Goal: Transaction & Acquisition: Purchase product/service

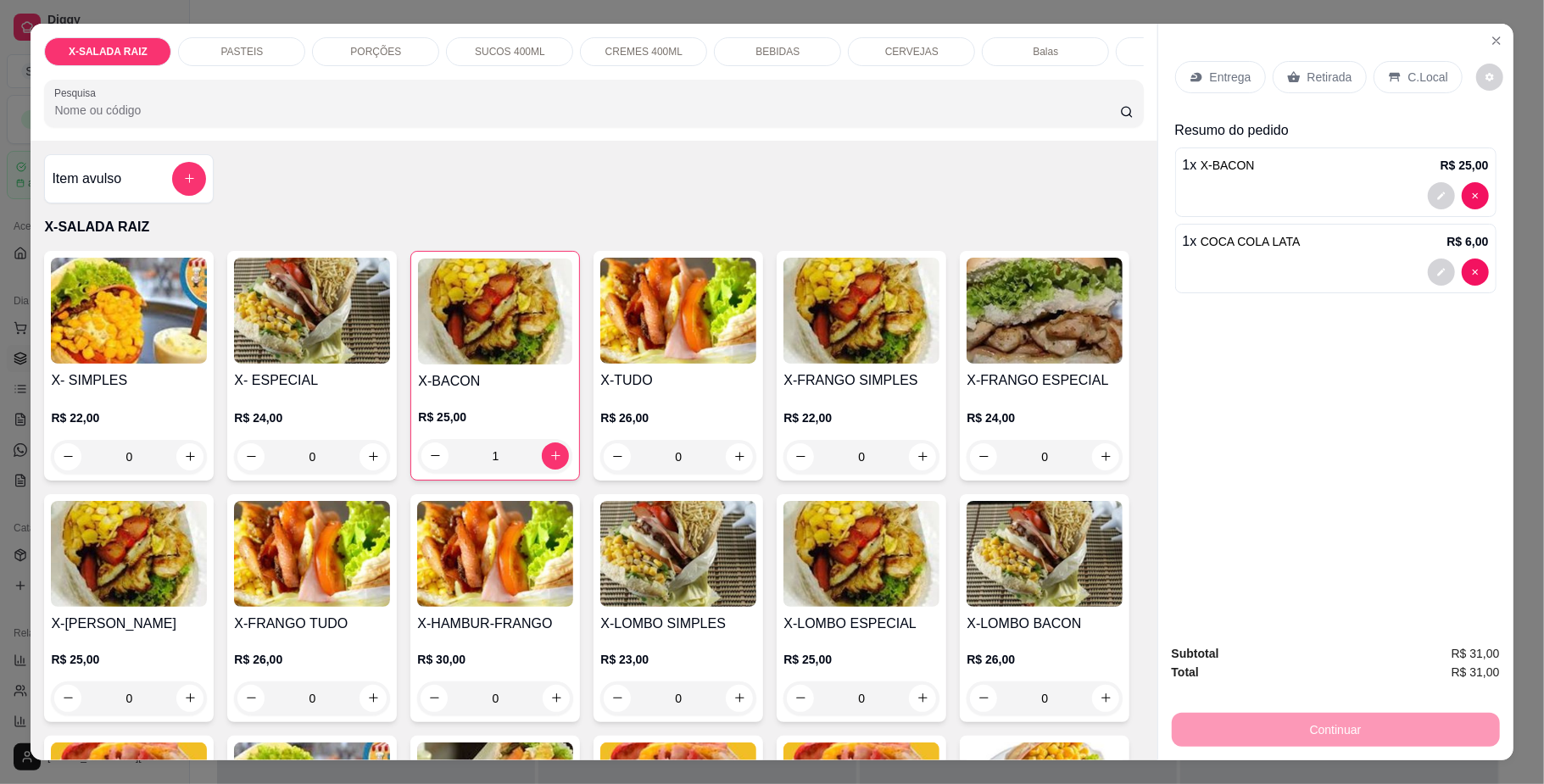
scroll to position [76, 0]
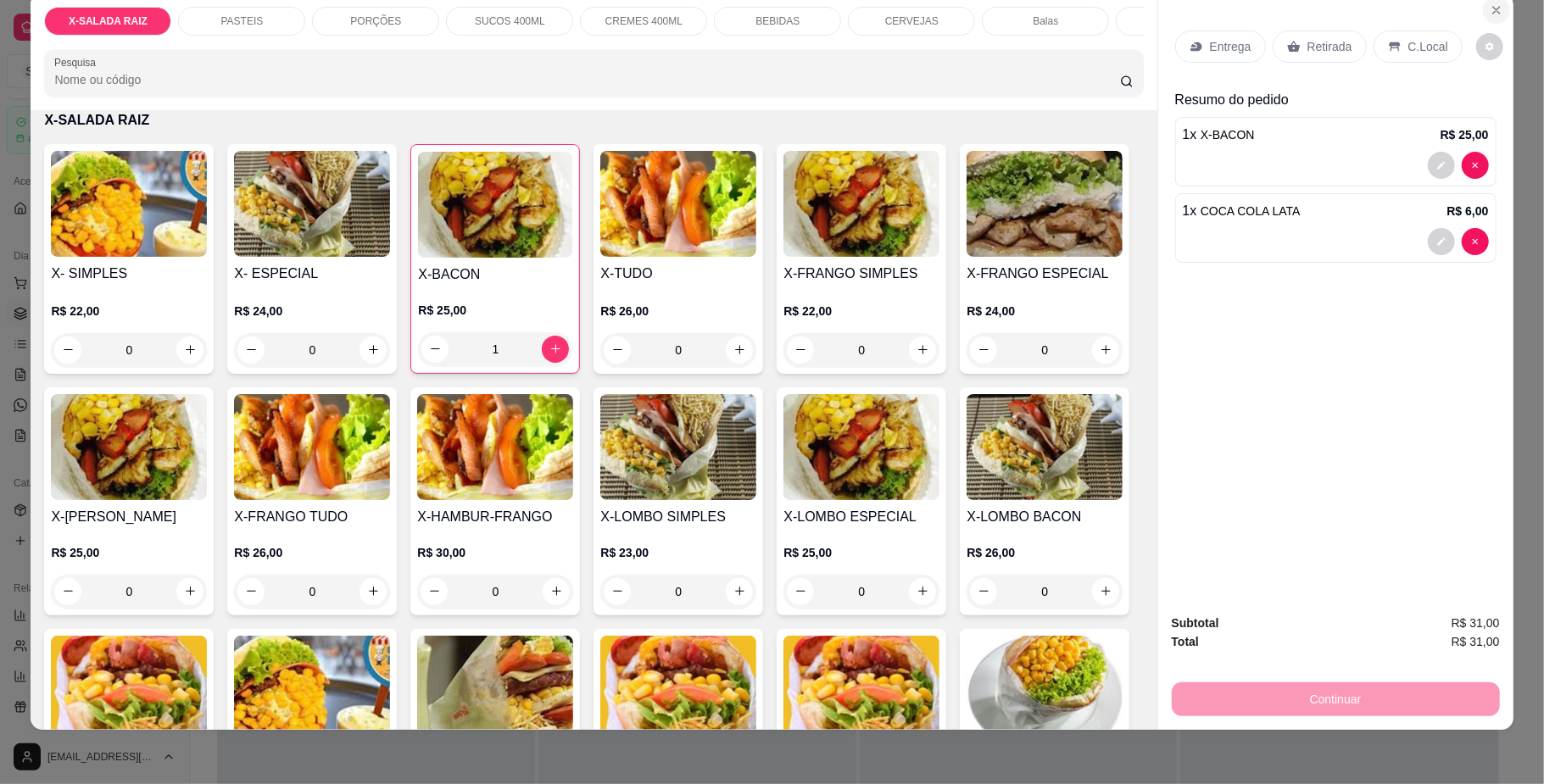
click at [1491, 10] on icon "Close" at bounding box center [1496, 10] width 14 height 14
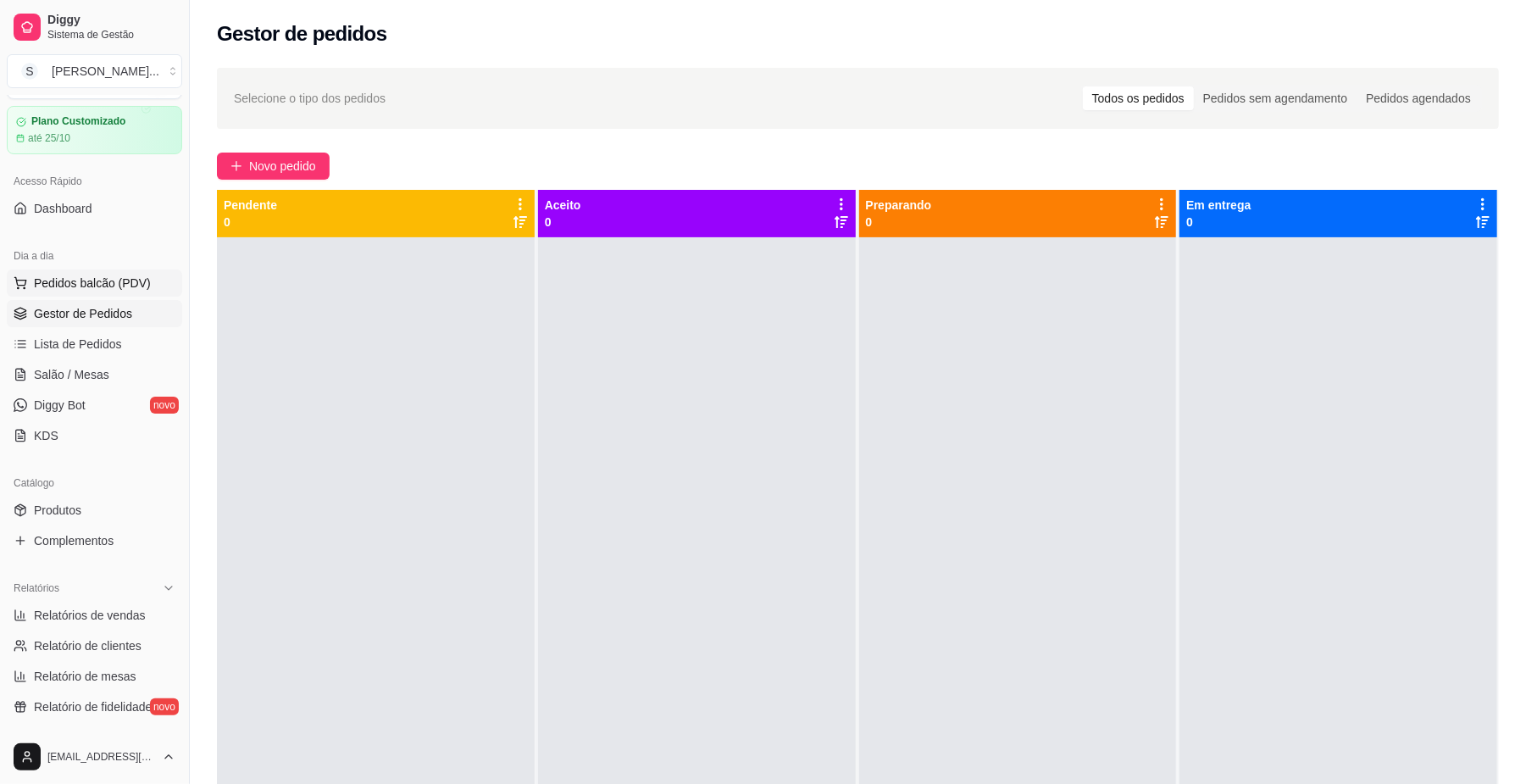
click at [86, 279] on span "Pedidos balcão (PDV)" at bounding box center [93, 283] width 117 height 17
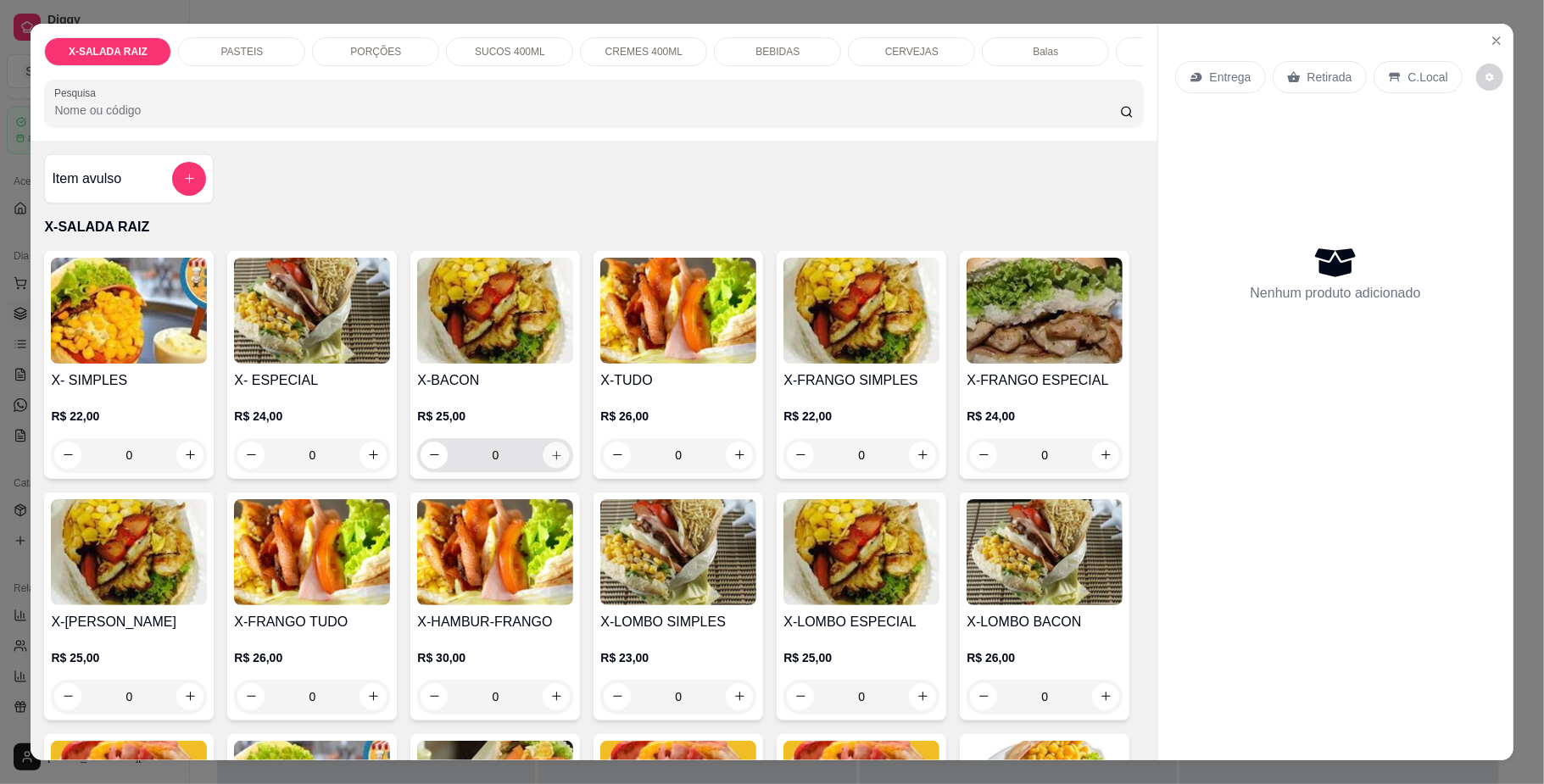
click at [552, 460] on icon "increase-product-quantity" at bounding box center [555, 454] width 8 height 8
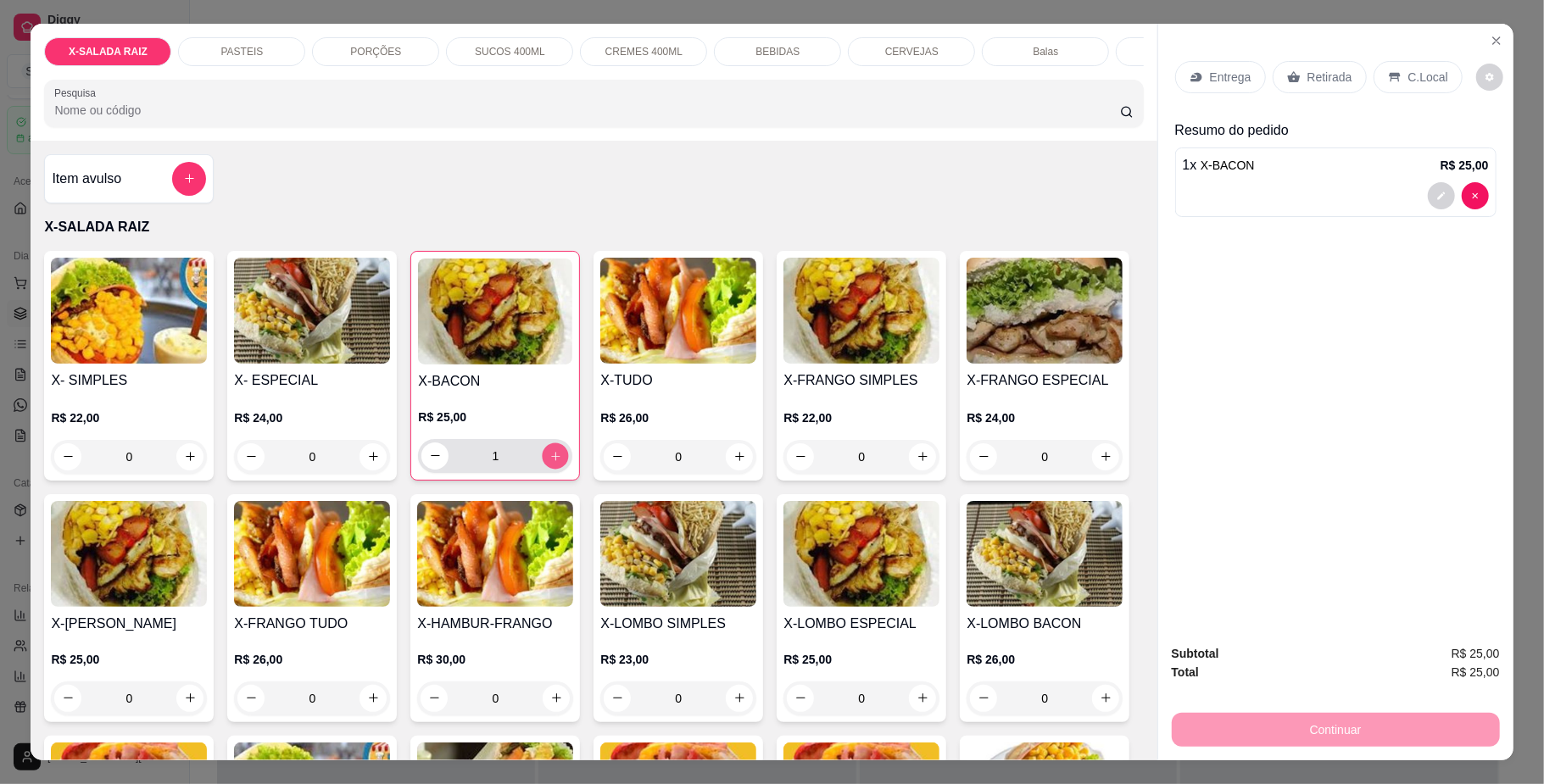
click at [550, 462] on icon "increase-product-quantity" at bounding box center [556, 455] width 13 height 13
type input "2"
click at [733, 463] on icon "increase-product-quantity" at bounding box center [739, 456] width 13 height 13
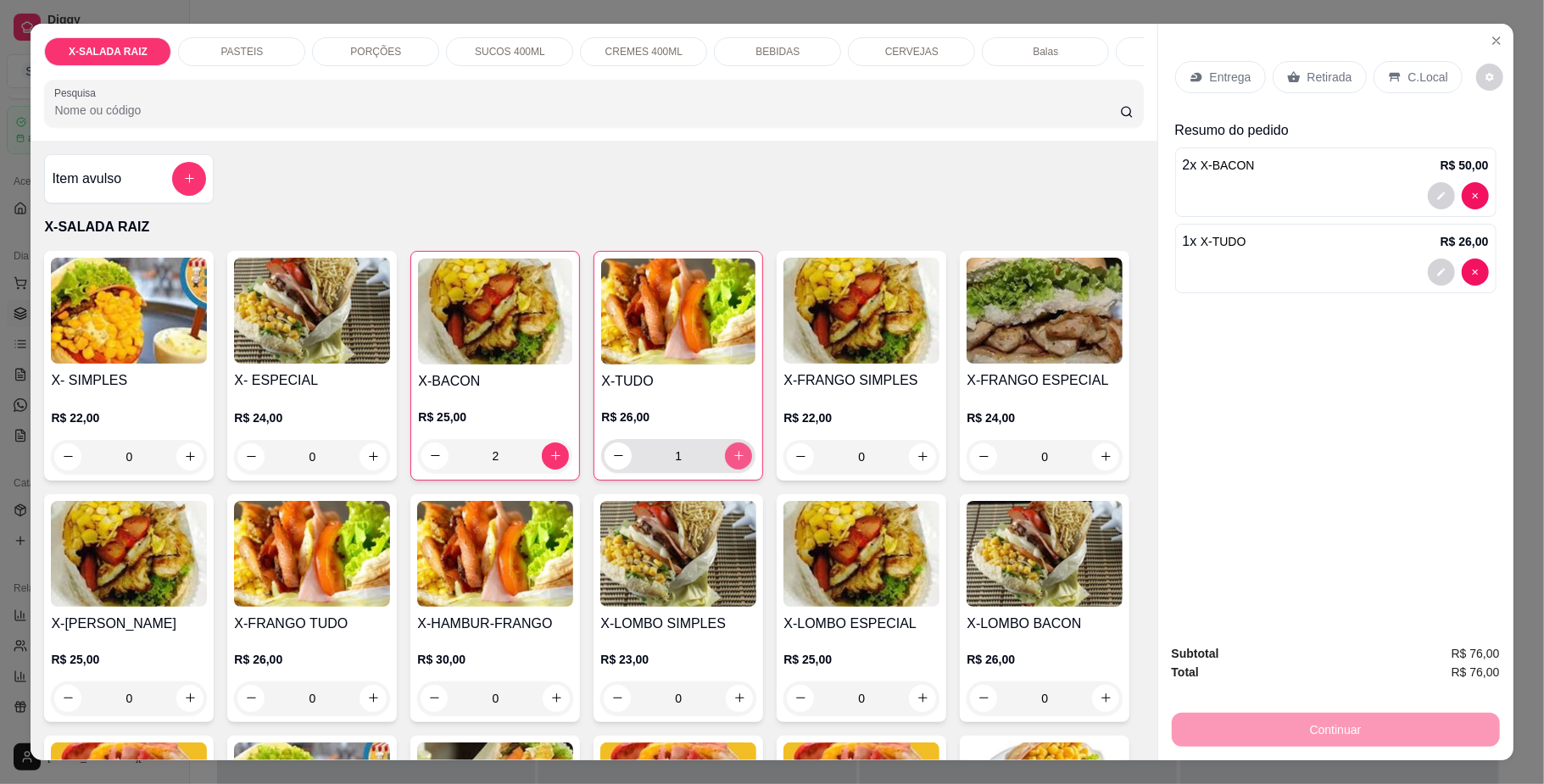
click at [734, 461] on icon "increase-product-quantity" at bounding box center [739, 456] width 9 height 9
type input "2"
click at [256, 55] on div "PASTEIS" at bounding box center [241, 51] width 127 height 28
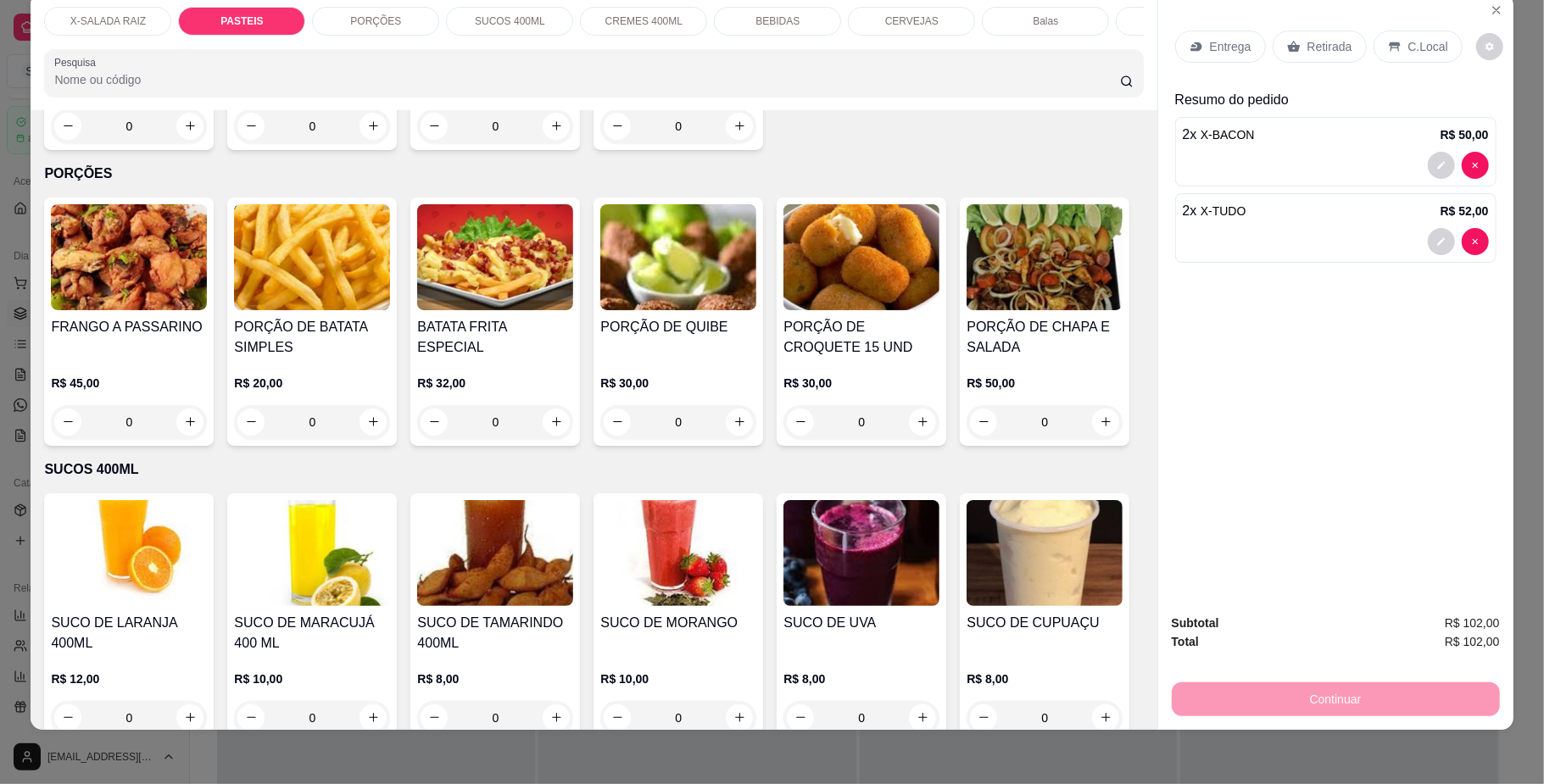
click at [546, 143] on div "0" at bounding box center [495, 125] width 156 height 34
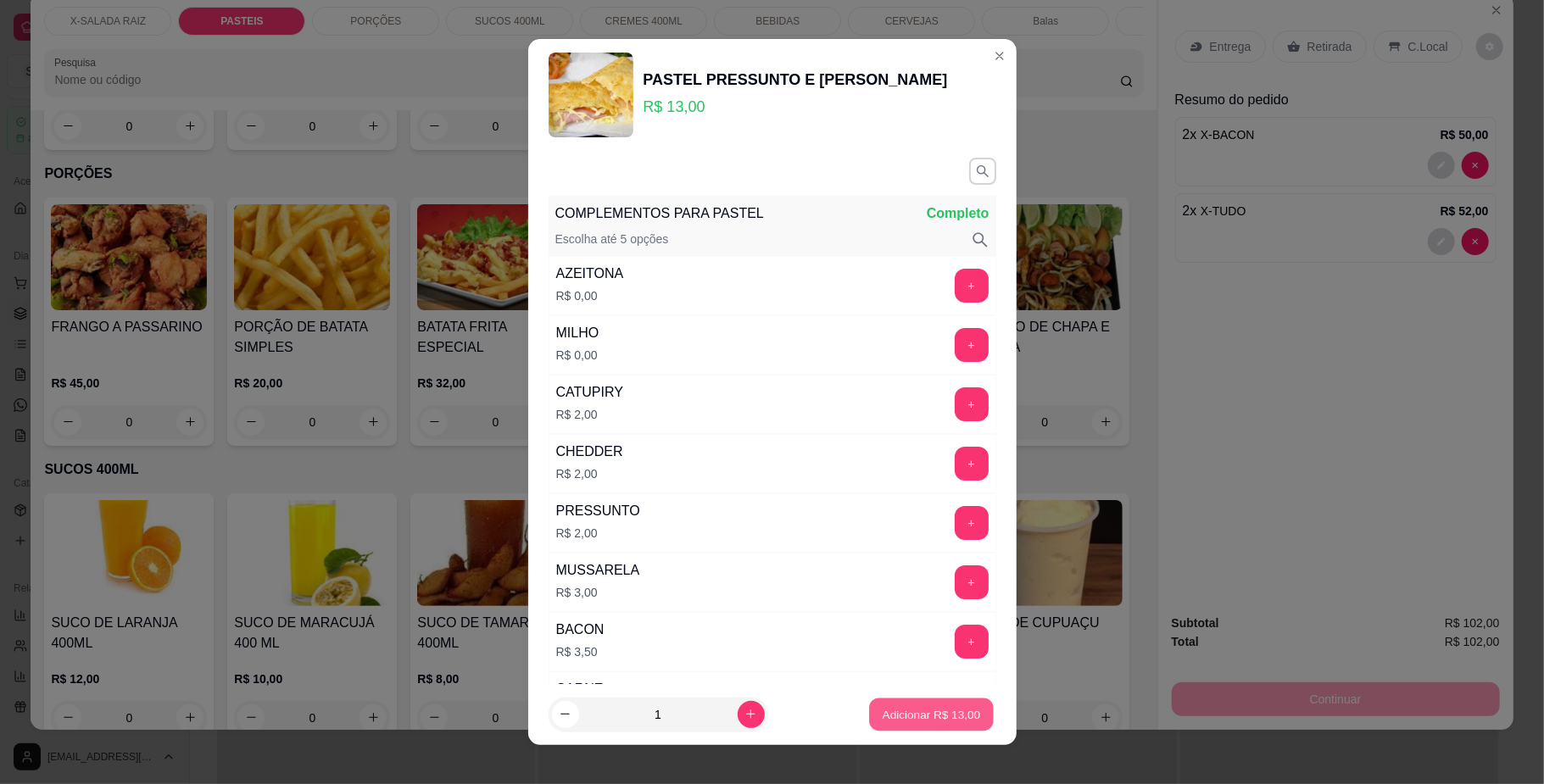
click at [889, 715] on p "Adicionar R$ 13,00" at bounding box center [931, 714] width 98 height 16
type input "1"
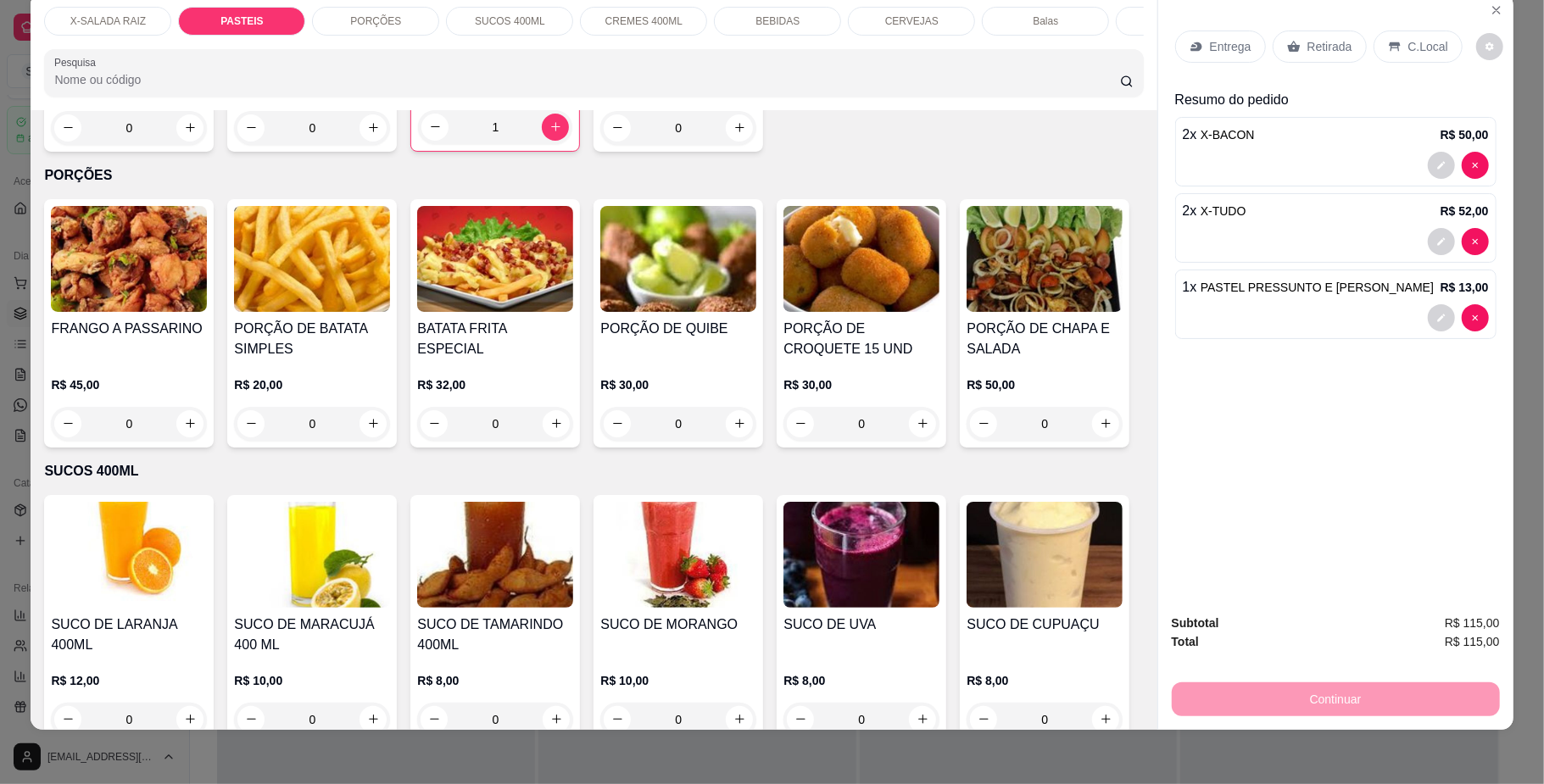
scroll to position [0, 0]
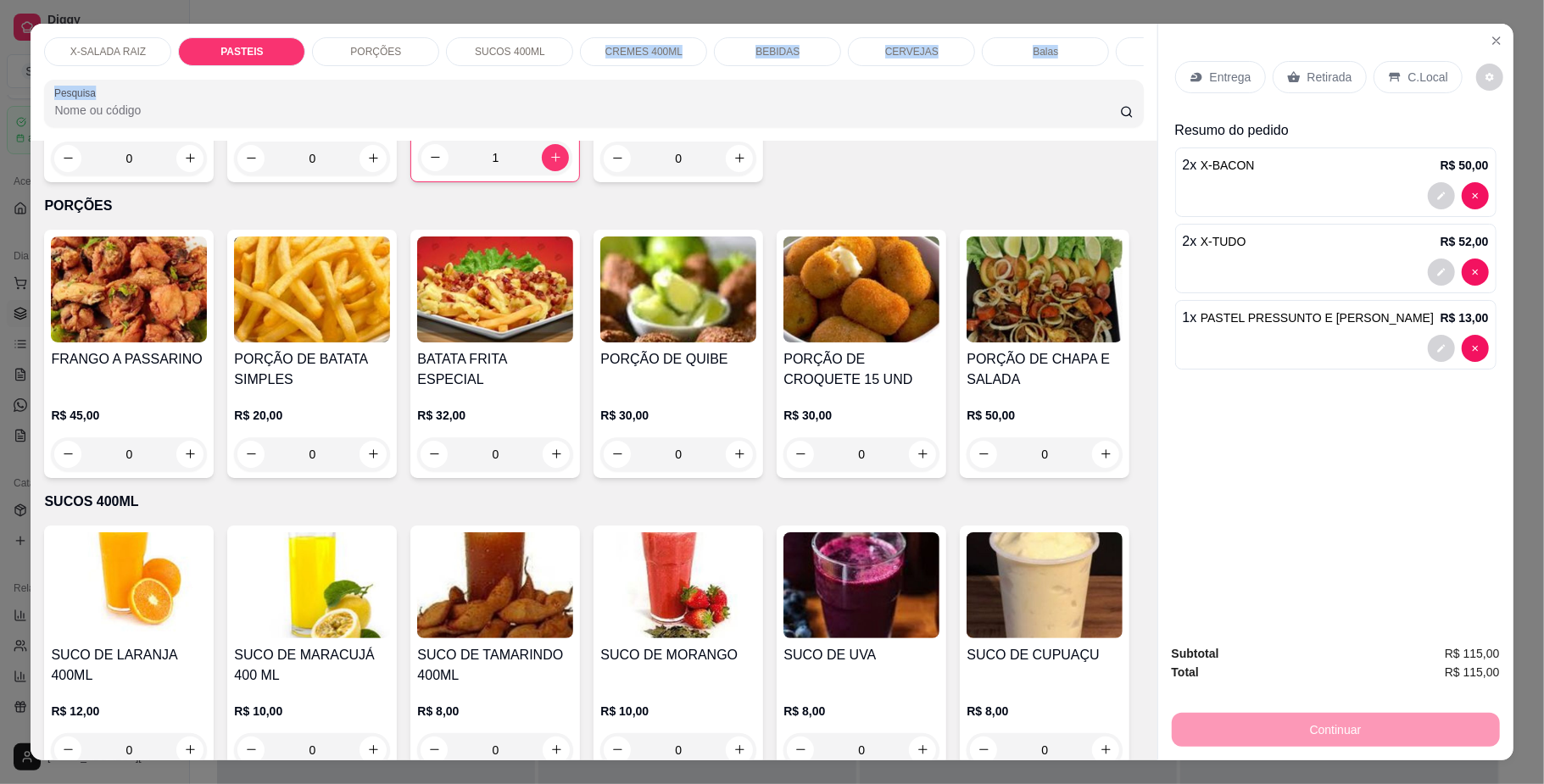
drag, startPoint x: 598, startPoint y: 24, endPoint x: 919, endPoint y: 146, distance: 343.4
click at [919, 141] on div "X-SALADA RAIZ PASTEIS PORÇÕES SUCOS 400ML CREMES 400ML BEBIDAS CERVEJAS Balas Á…" at bounding box center [593, 82] width 1126 height 117
click at [778, 49] on p "BEBIDAS" at bounding box center [777, 51] width 44 height 14
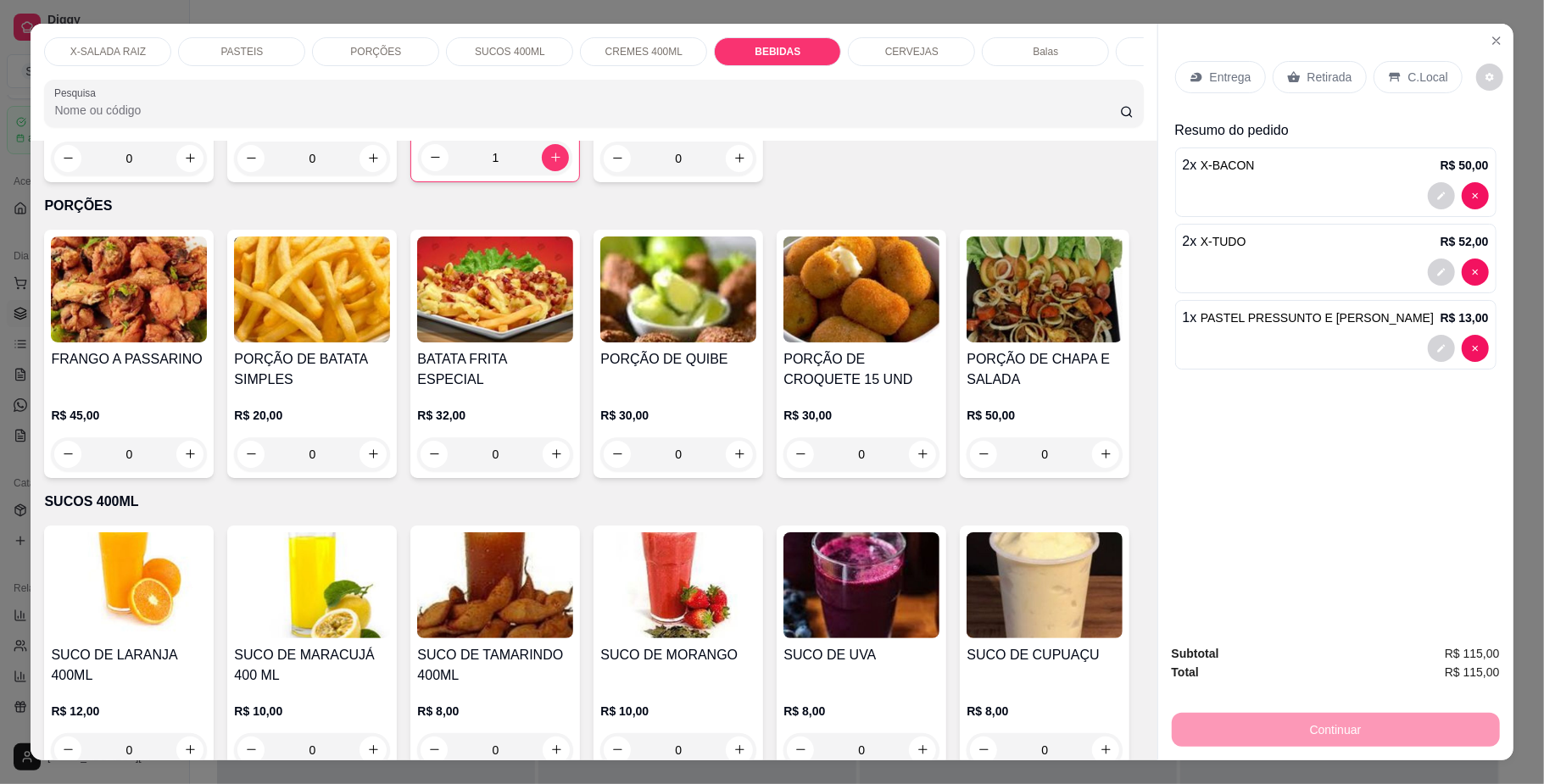
scroll to position [30, 0]
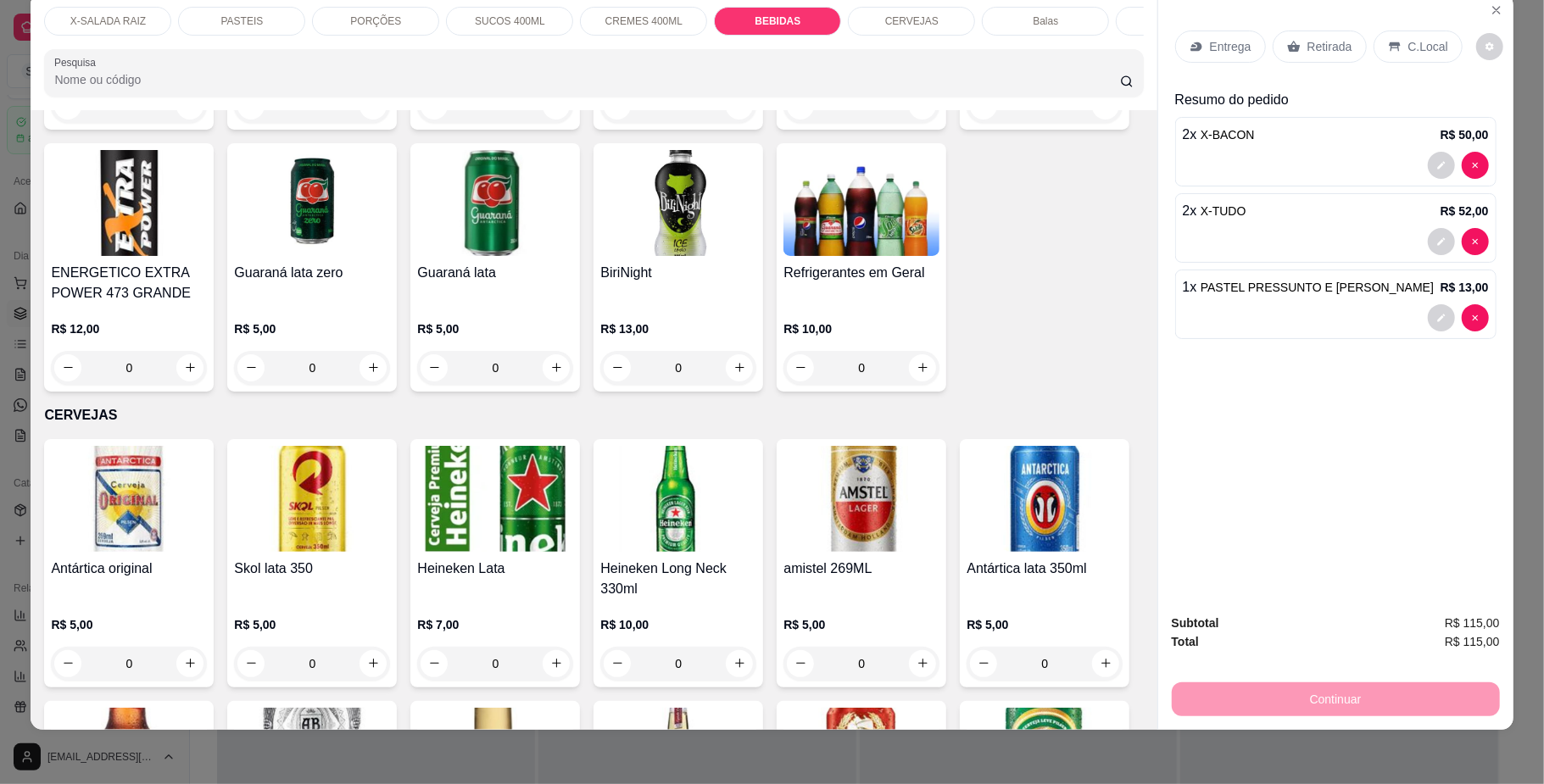
type input "1"
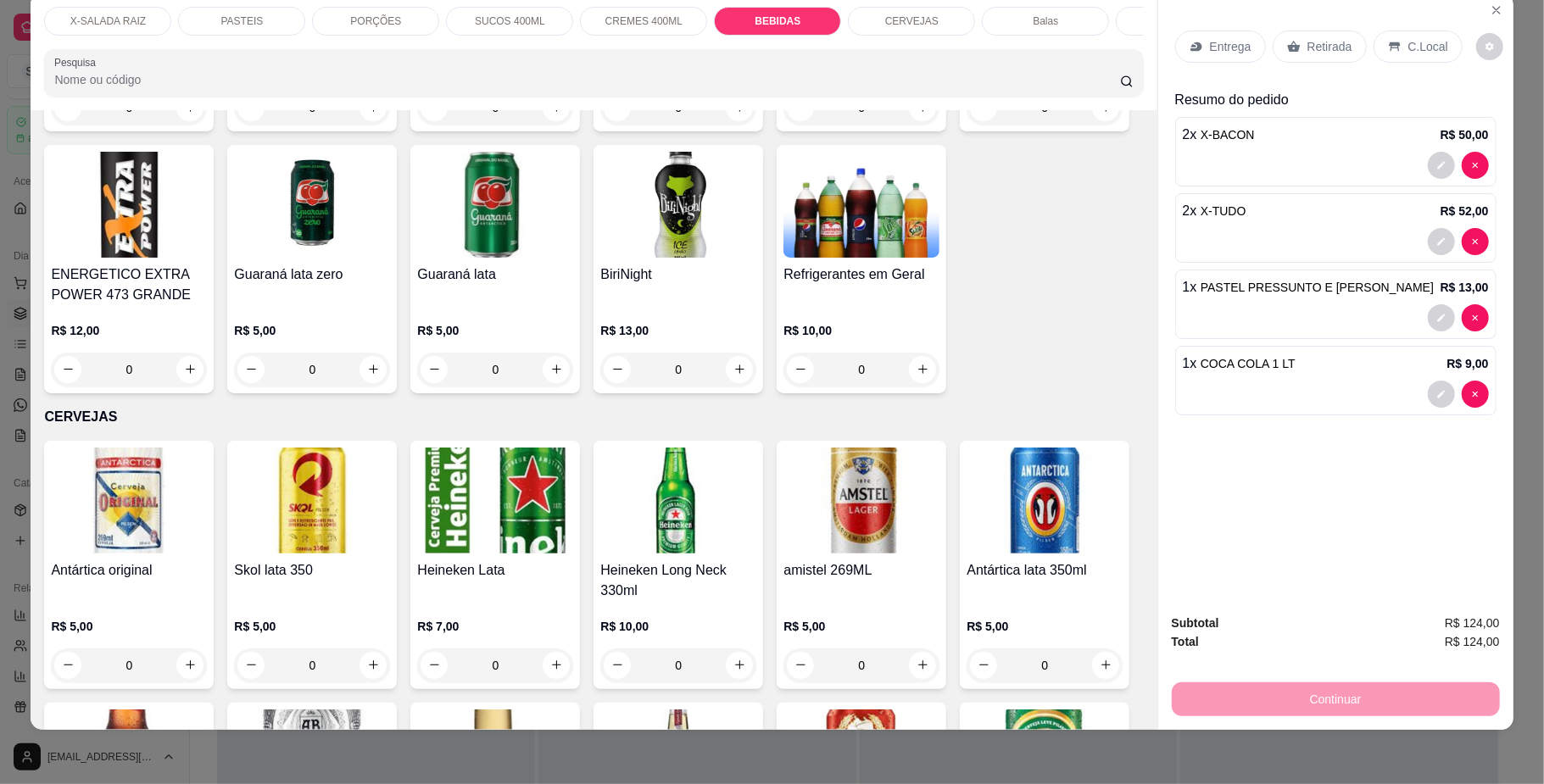
click at [137, 30] on div "X-SALADA RAIZ" at bounding box center [107, 20] width 127 height 28
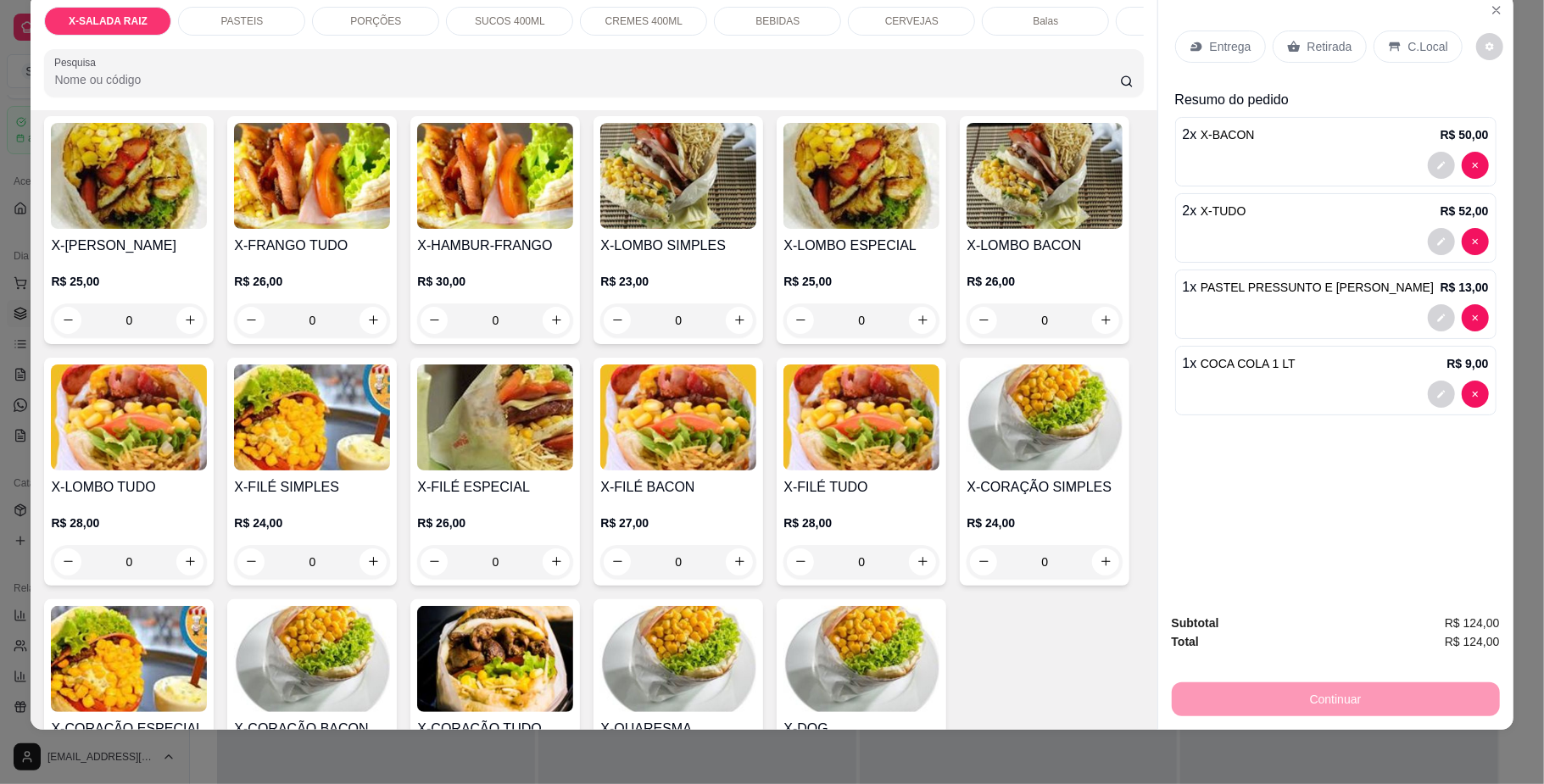
scroll to position [393, 0]
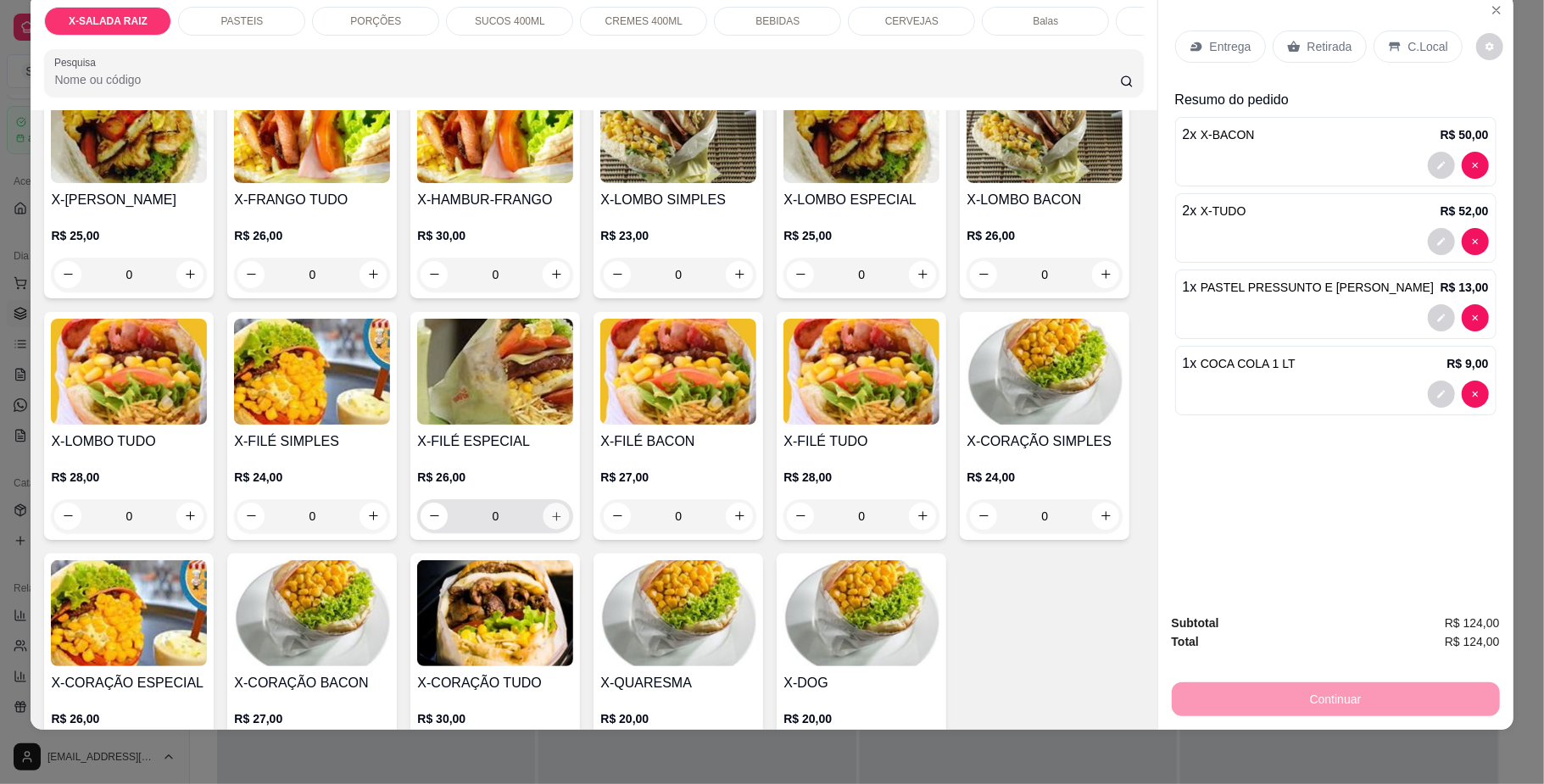
click at [563, 522] on icon "increase-product-quantity" at bounding box center [557, 516] width 13 height 13
type input "1"
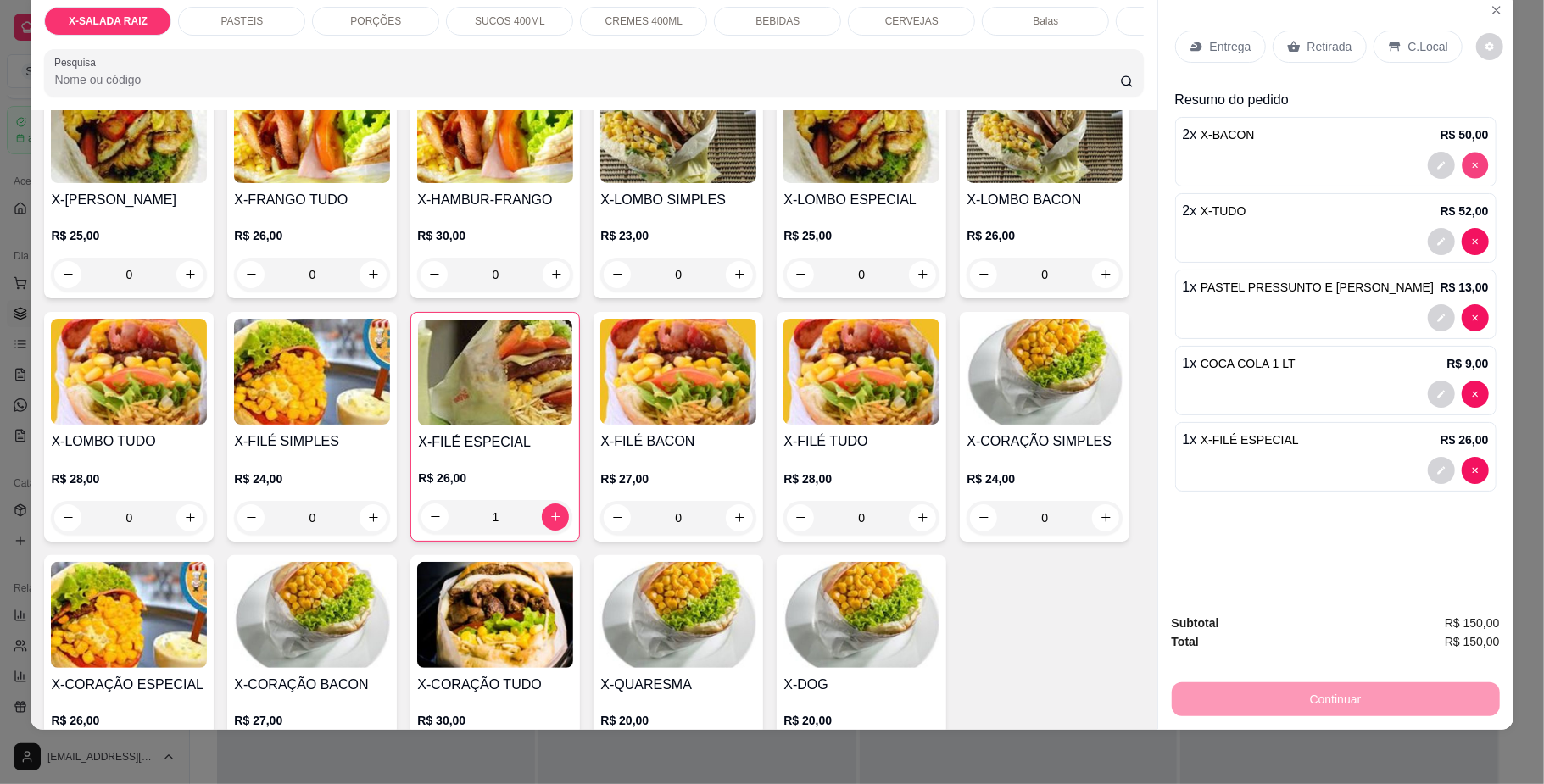
type input "0"
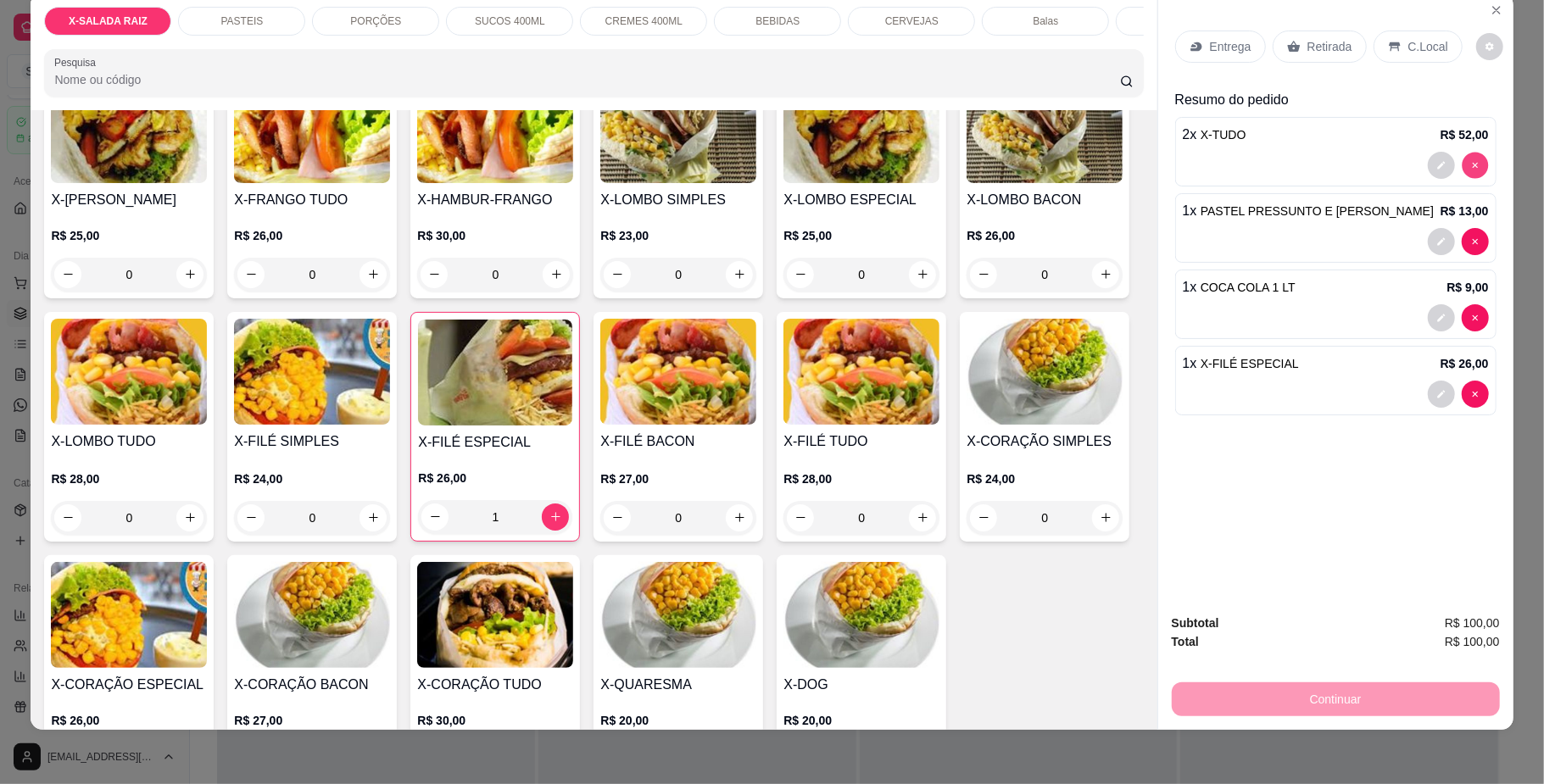
type input "0"
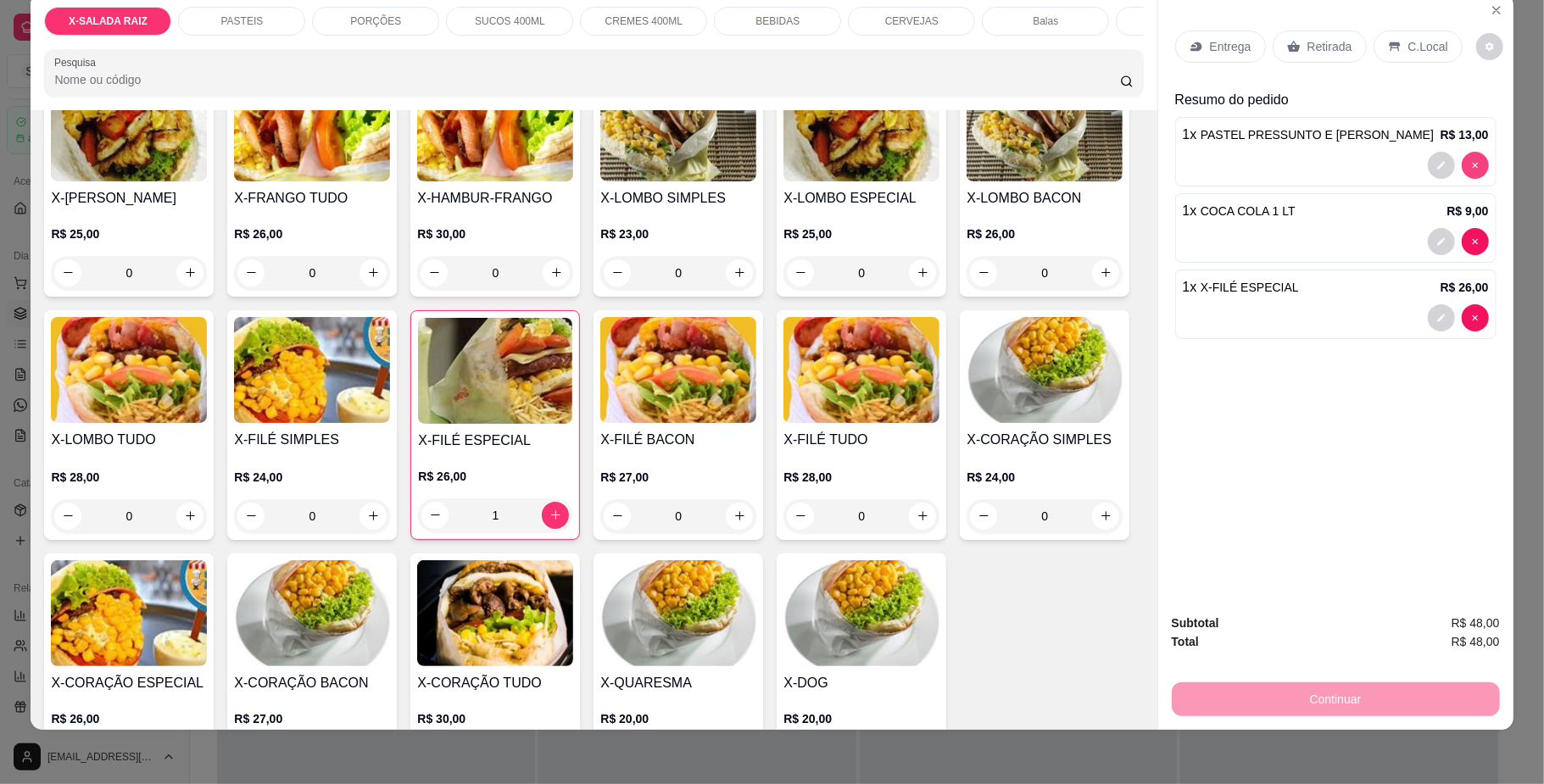
scroll to position [391, 0]
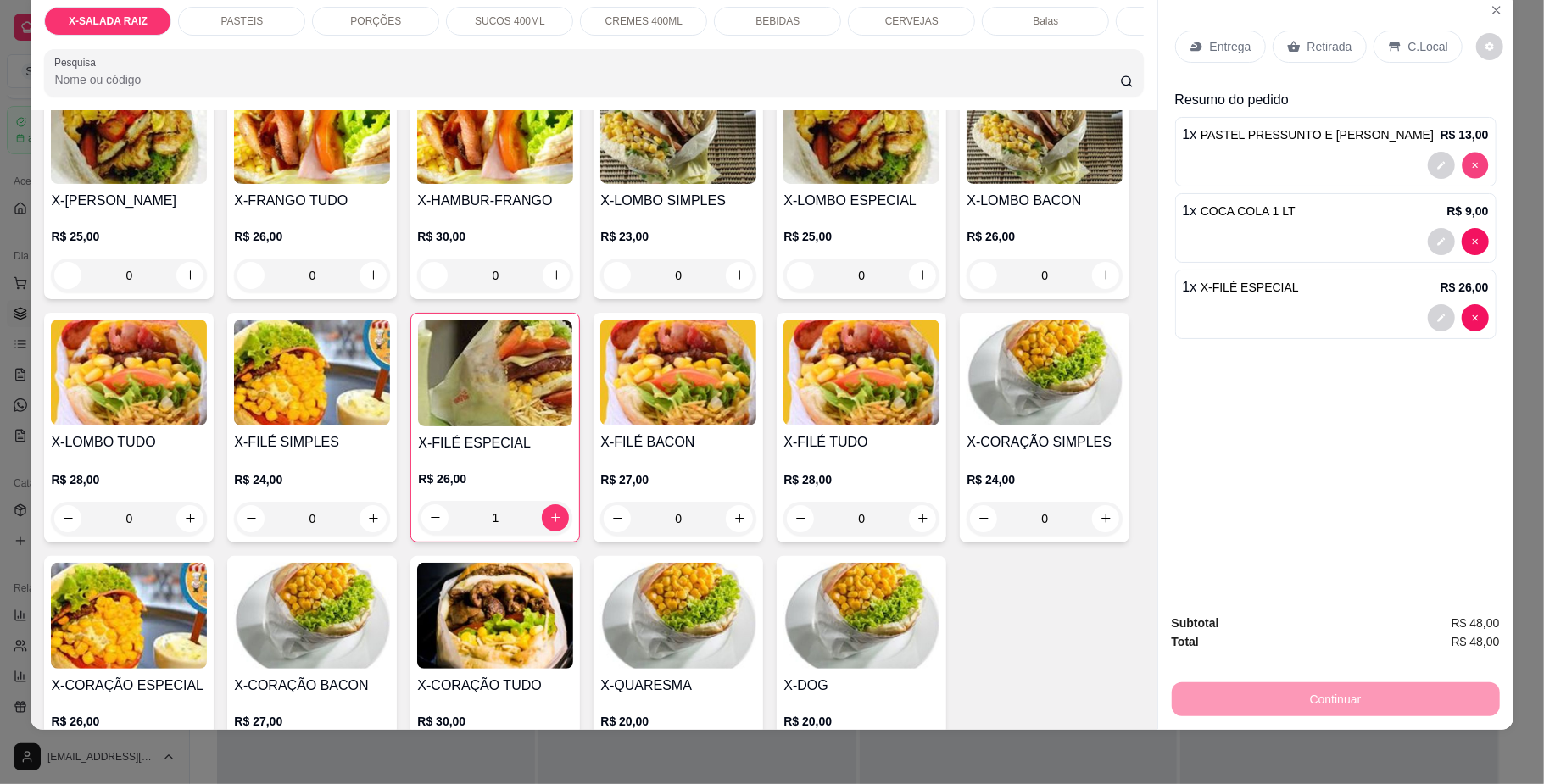
type input "0"
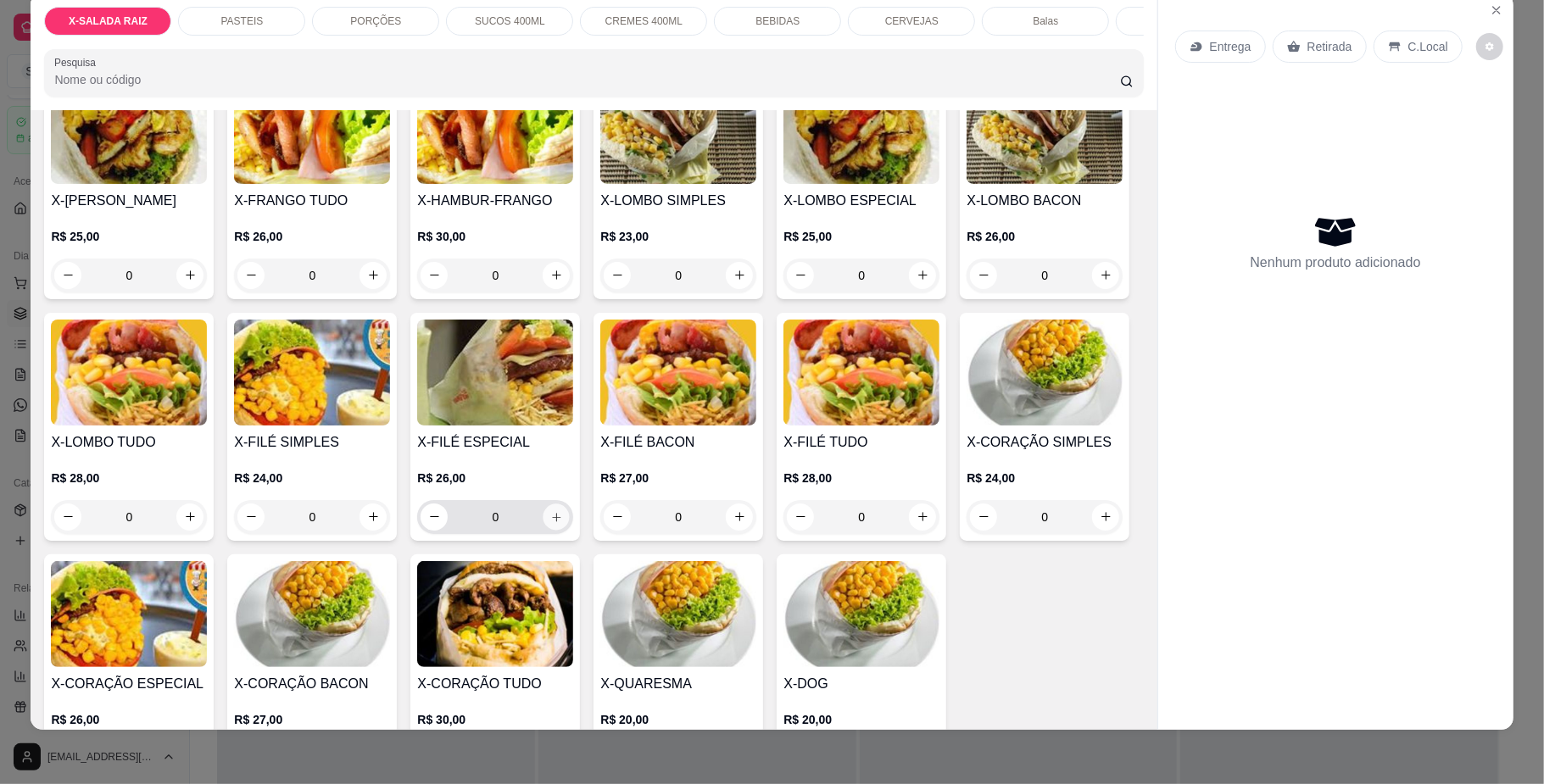
click at [563, 523] on icon "increase-product-quantity" at bounding box center [557, 517] width 13 height 13
type input "1"
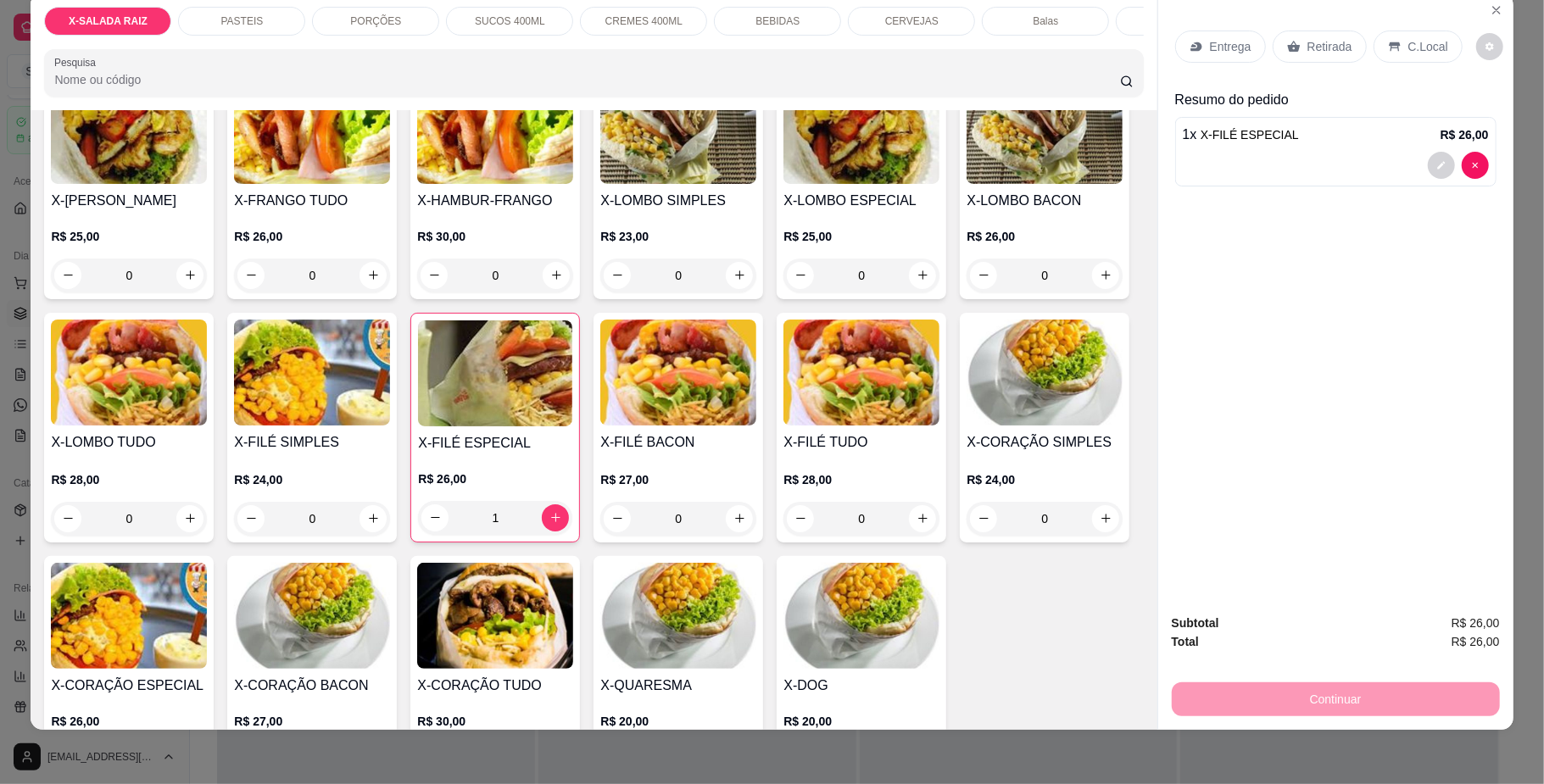
click at [761, 17] on p "BEBIDAS" at bounding box center [777, 21] width 44 height 14
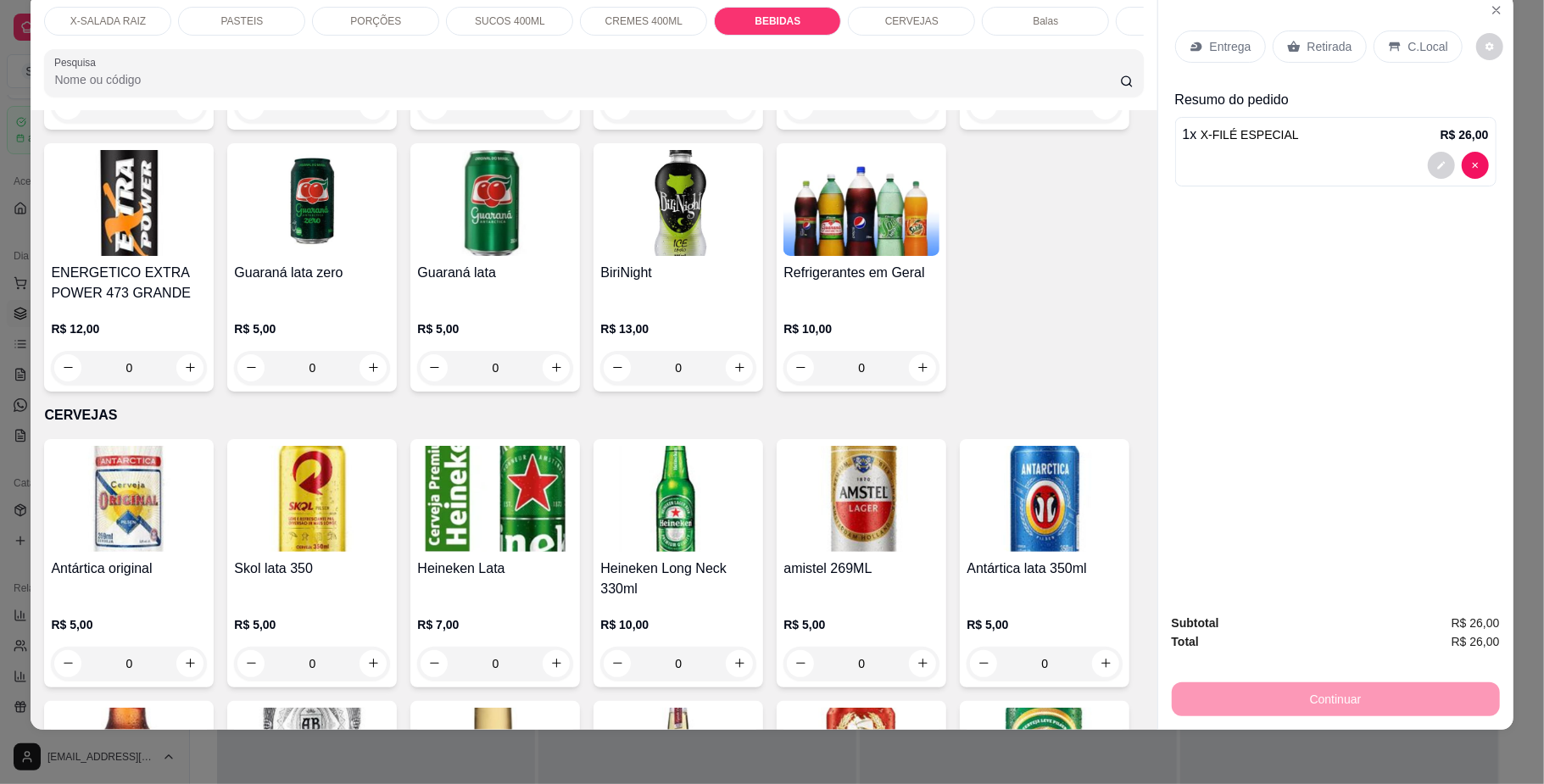
type input "1"
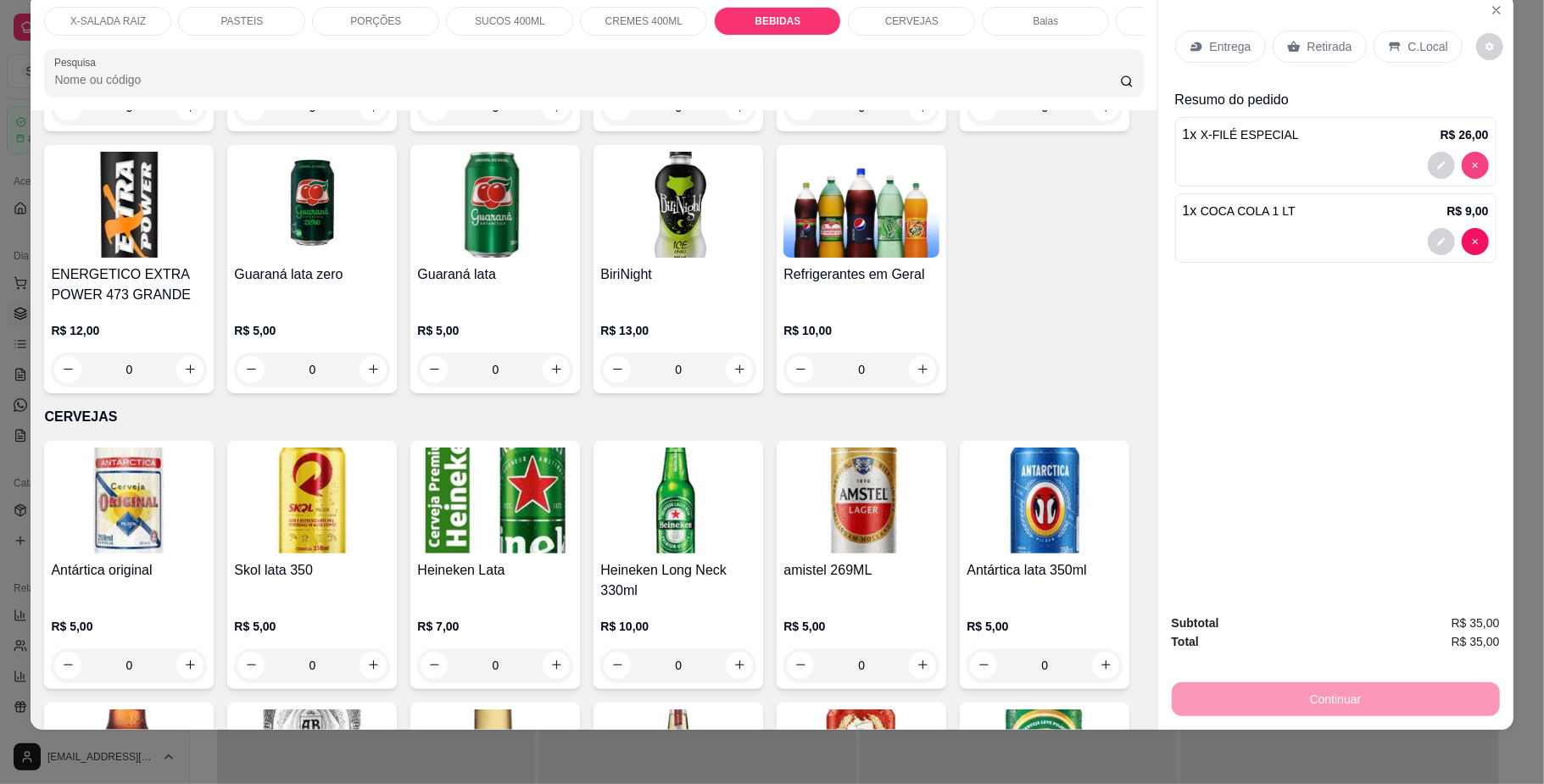
type input "0"
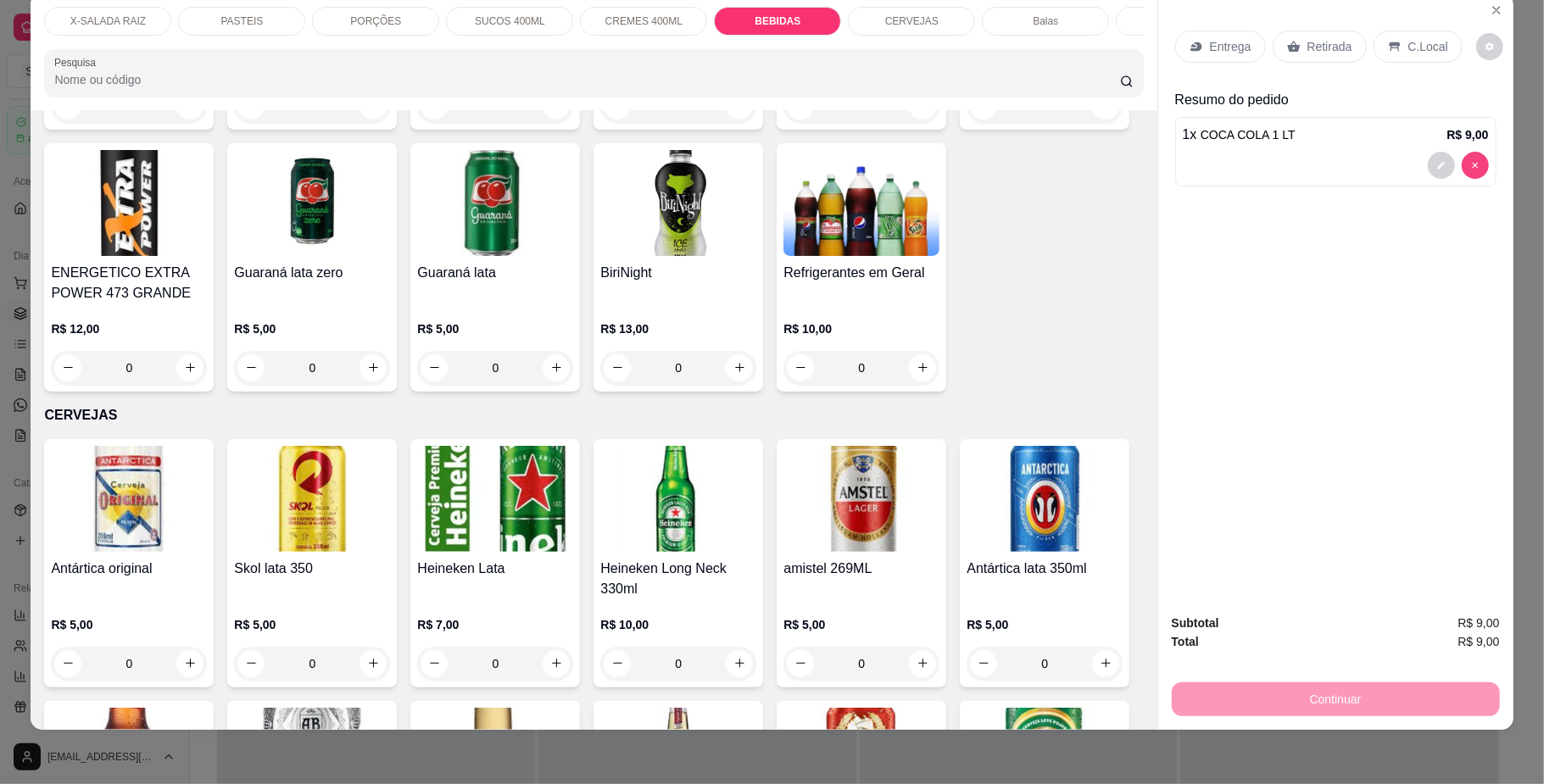
scroll to position [3004, 0]
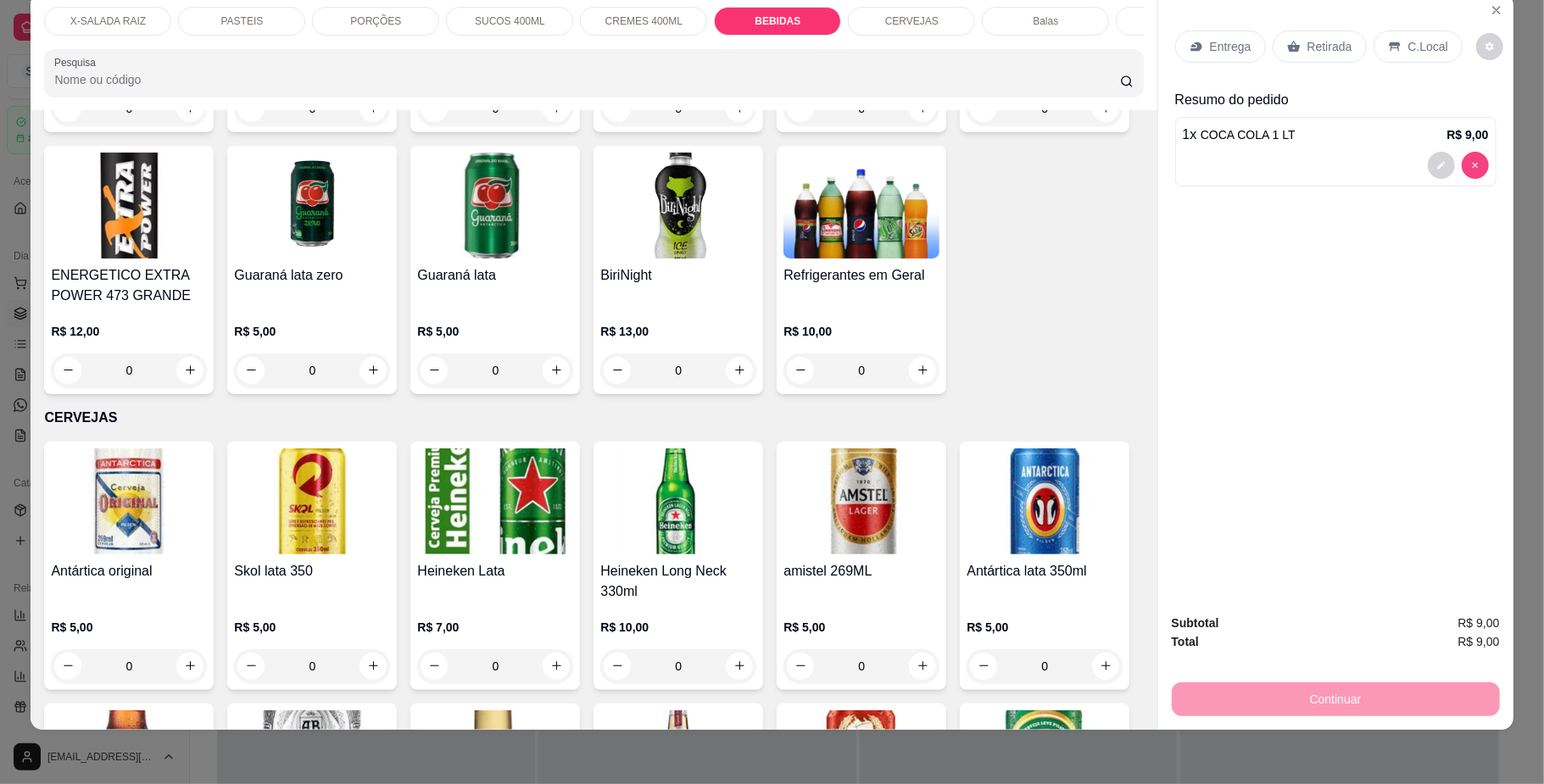
type input "0"
